Goal: Information Seeking & Learning: Learn about a topic

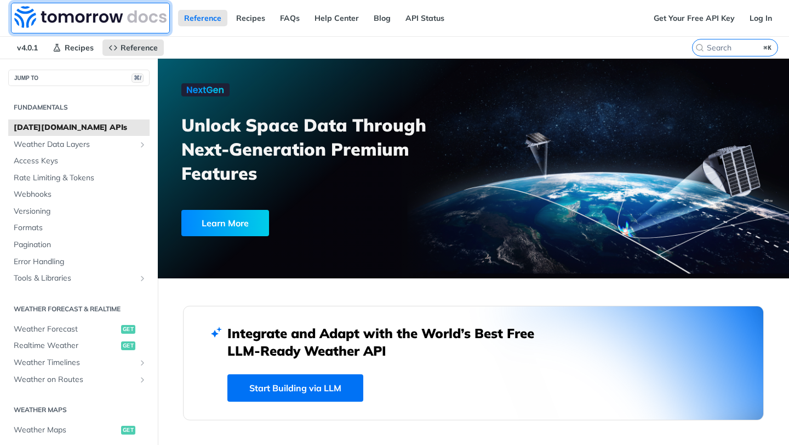
click at [88, 18] on img at bounding box center [90, 17] width 152 height 22
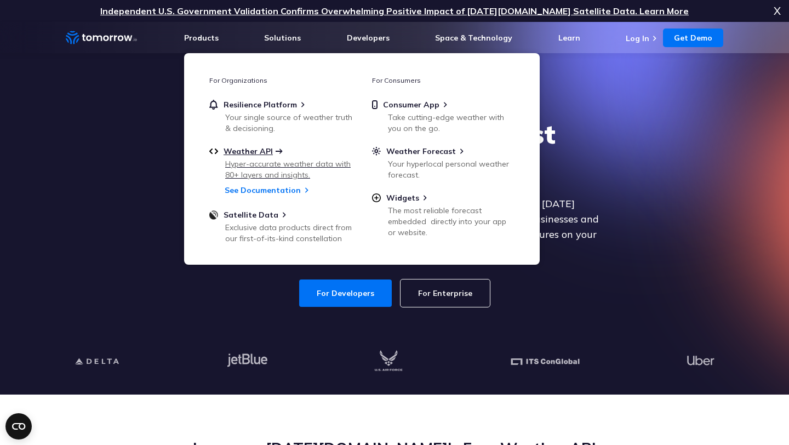
click at [246, 151] on span "Weather API" at bounding box center [248, 151] width 49 height 10
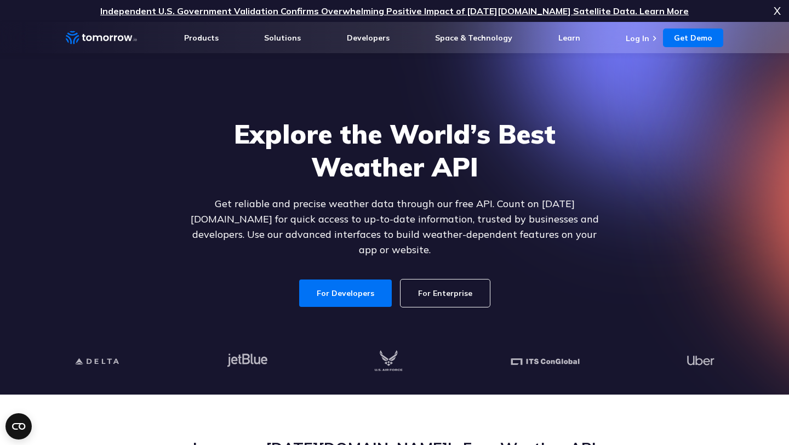
click at [418, 280] on link "For Enterprise" at bounding box center [445, 293] width 89 height 27
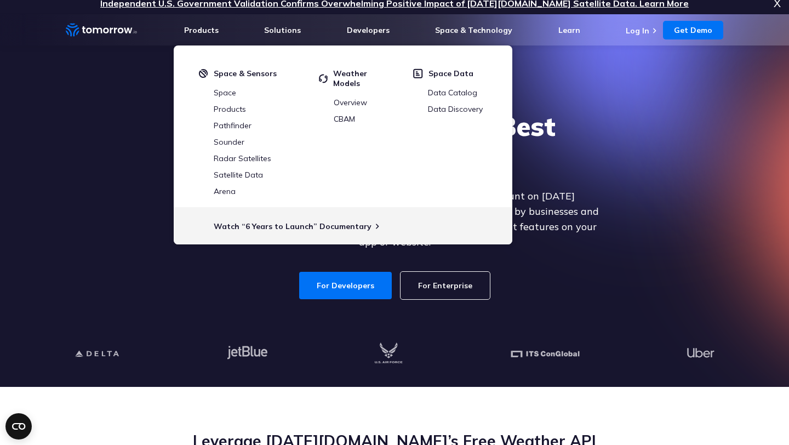
scroll to position [8, 0]
